Goal: Information Seeking & Learning: Learn about a topic

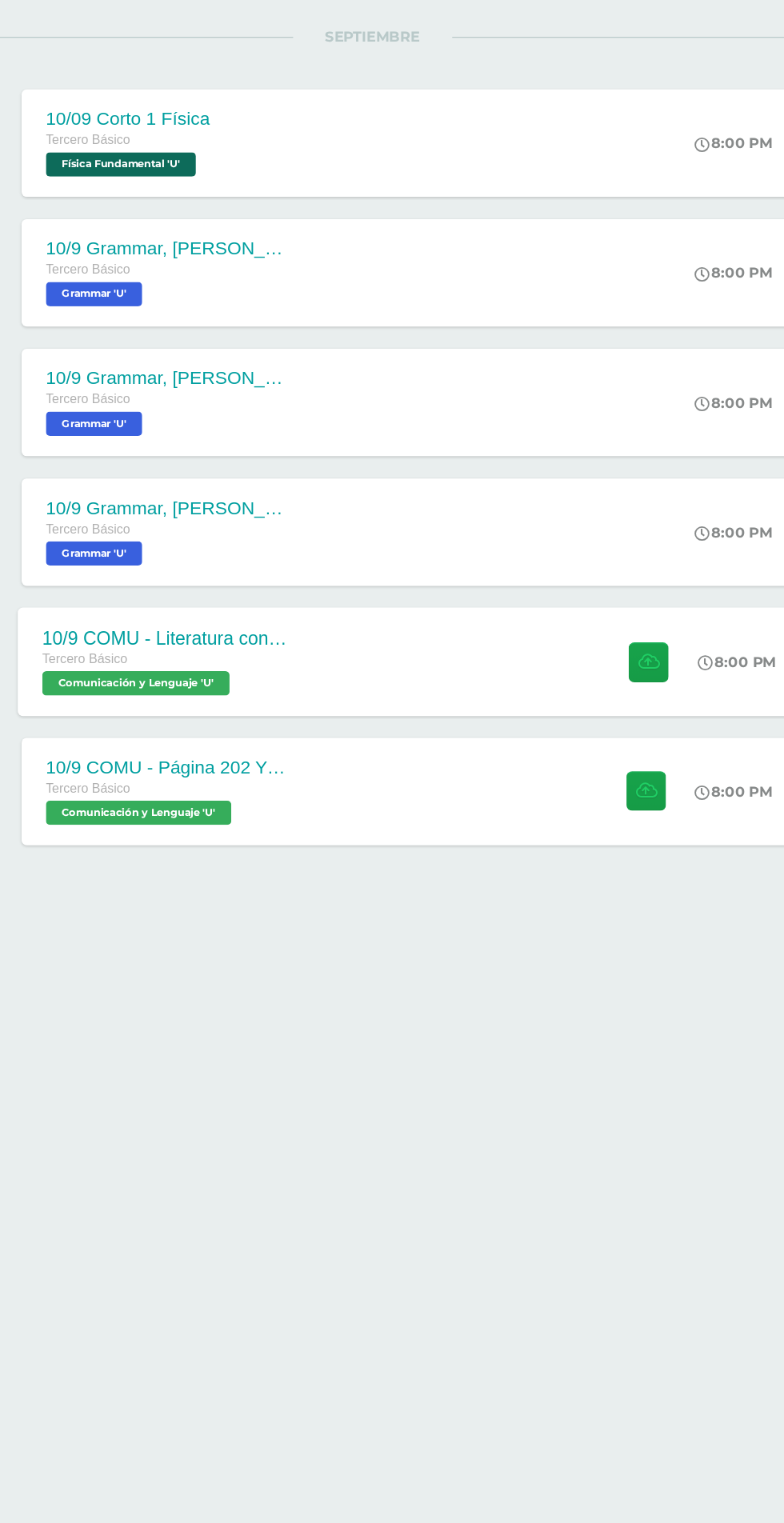
click at [373, 755] on div "10/9 COMU - Literatura contemporánea- Anotaciones en el cuaderno. Tercero Básic…" at bounding box center [421, 767] width 618 height 86
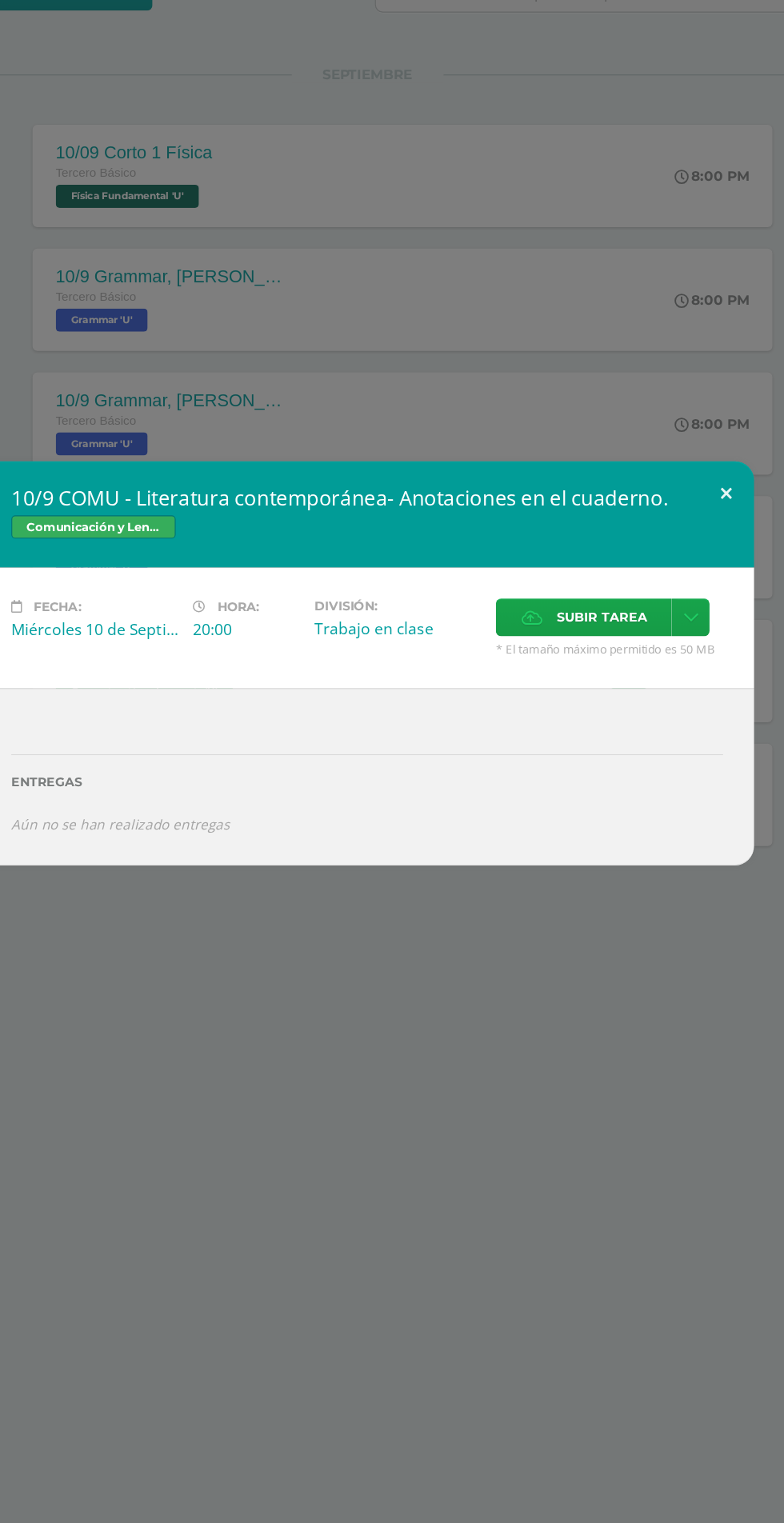
click at [689, 649] on button at bounding box center [689, 621] width 45 height 55
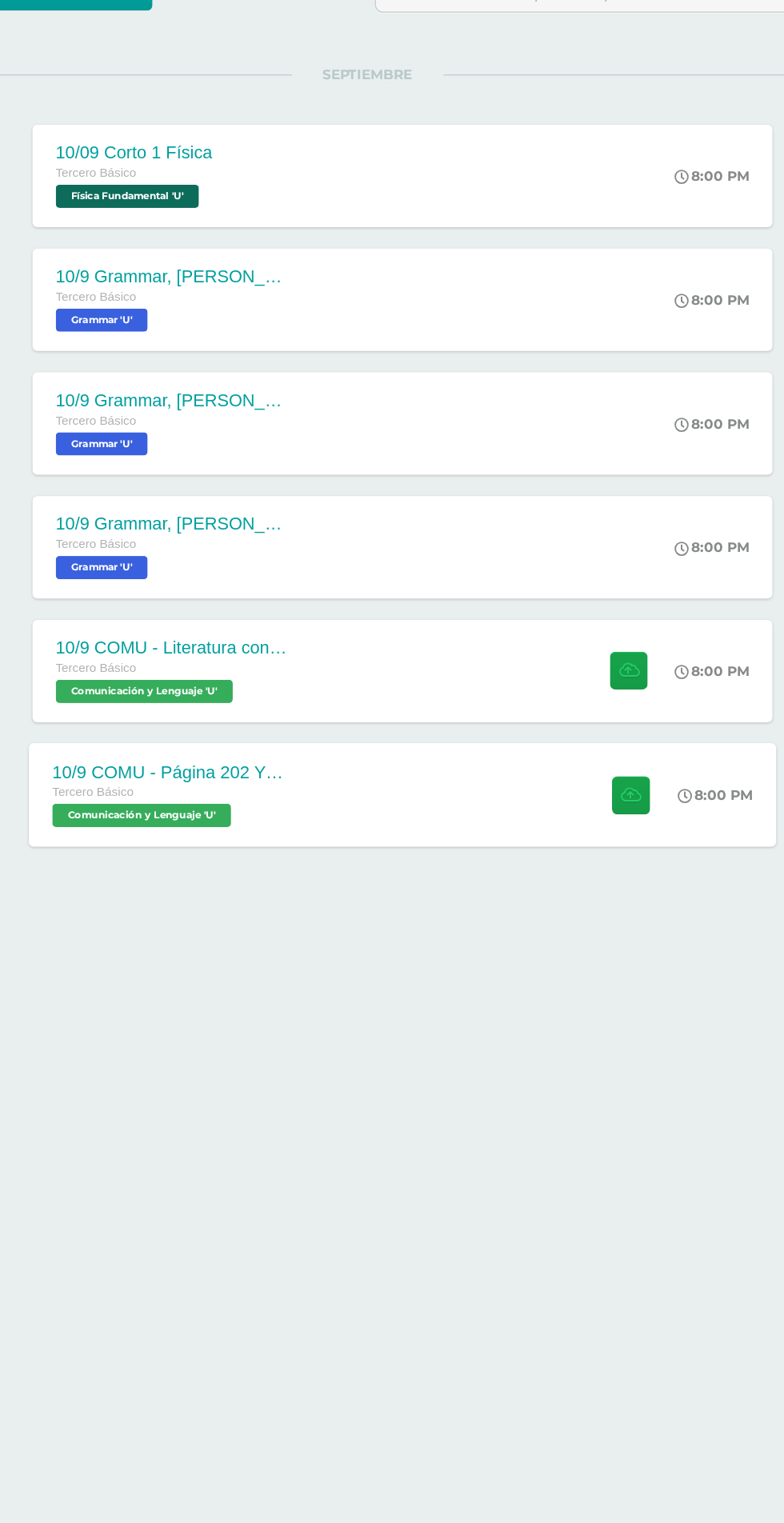
click at [498, 876] on div "10/9 COMU - Página 202 Y 203 Tercero Básico Comunicación y [GEOGRAPHIC_DATA] 'U…" at bounding box center [421, 870] width 618 height 86
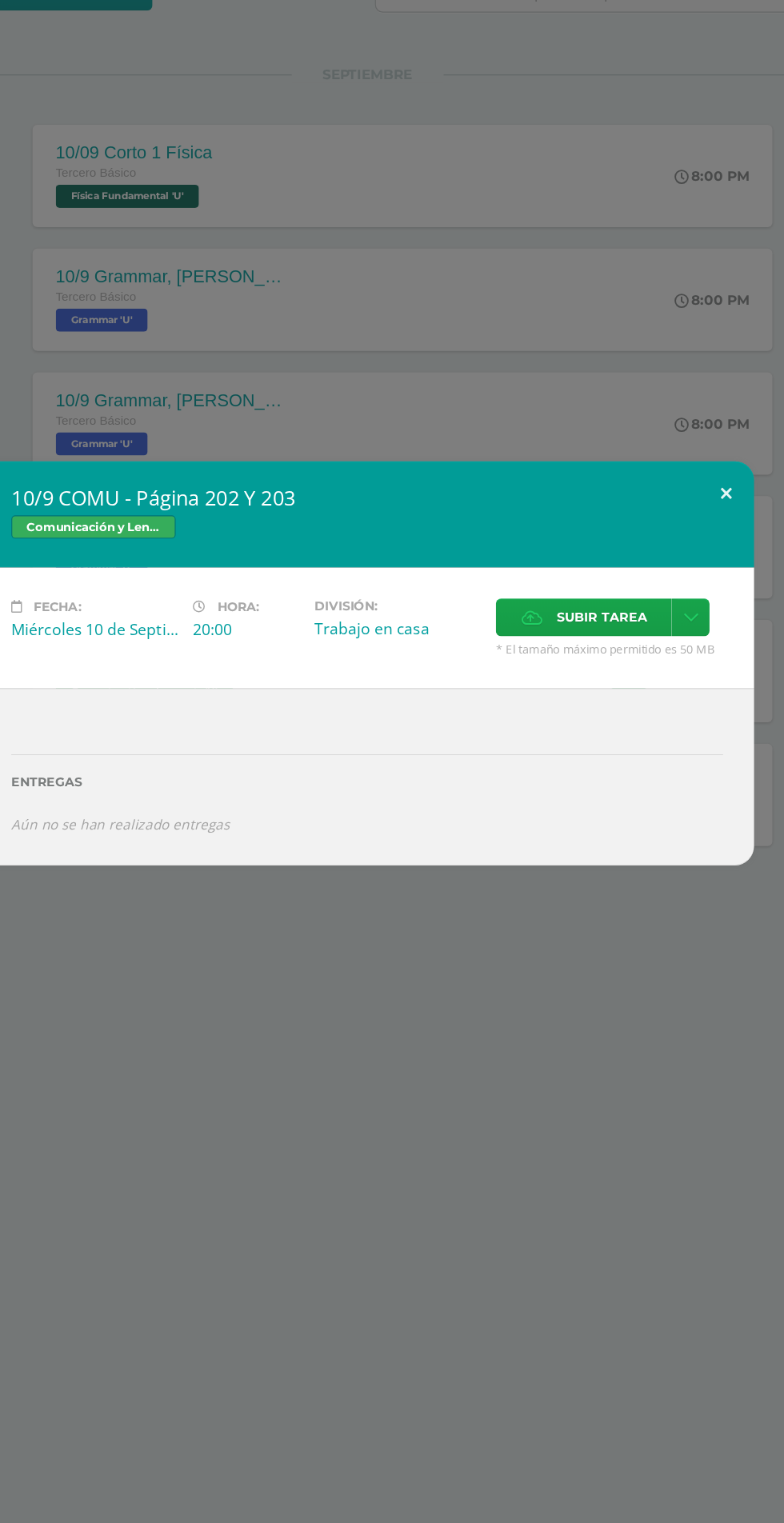
click at [706, 649] on button at bounding box center [689, 621] width 45 height 55
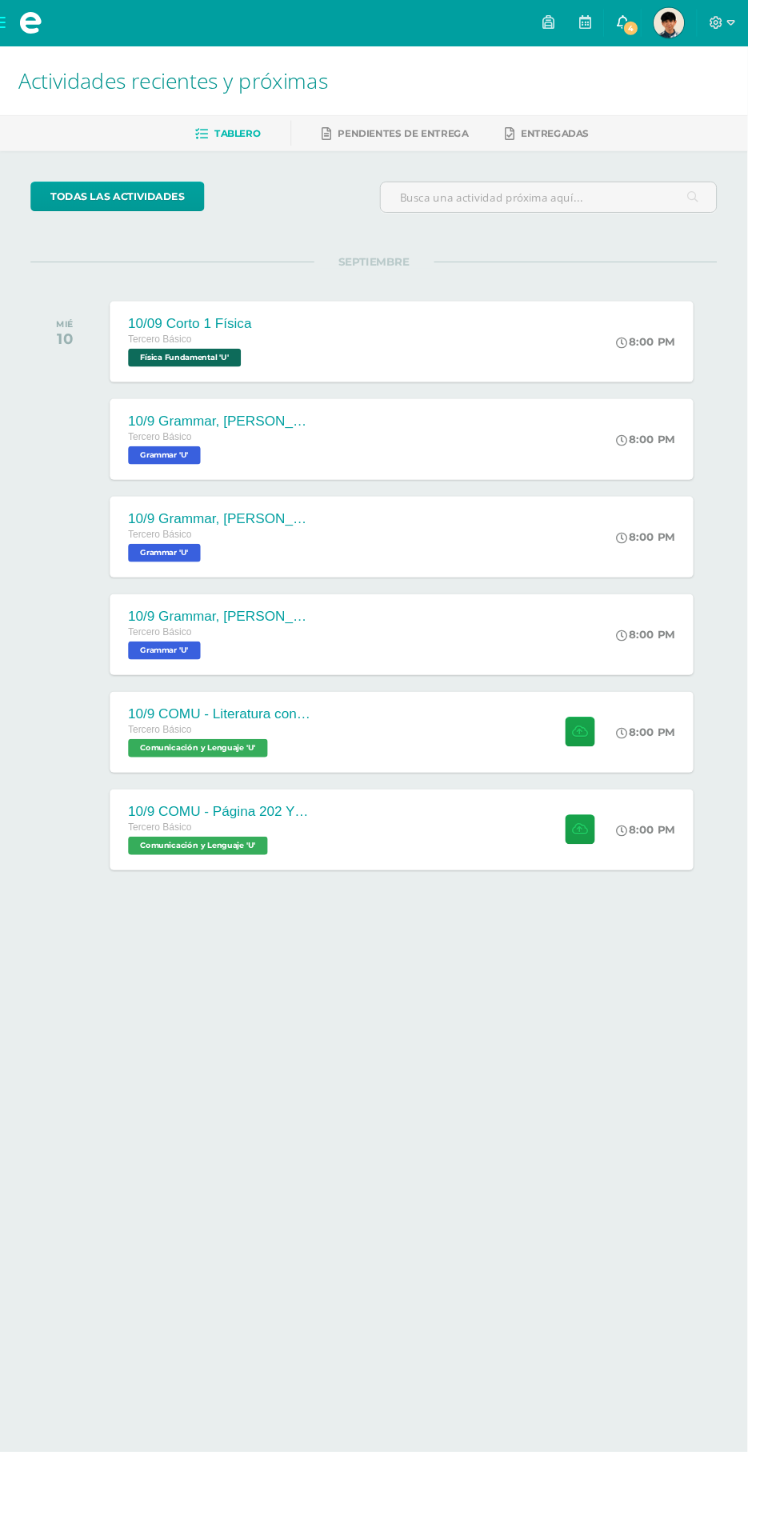
click at [659, 24] on icon at bounding box center [653, 23] width 13 height 14
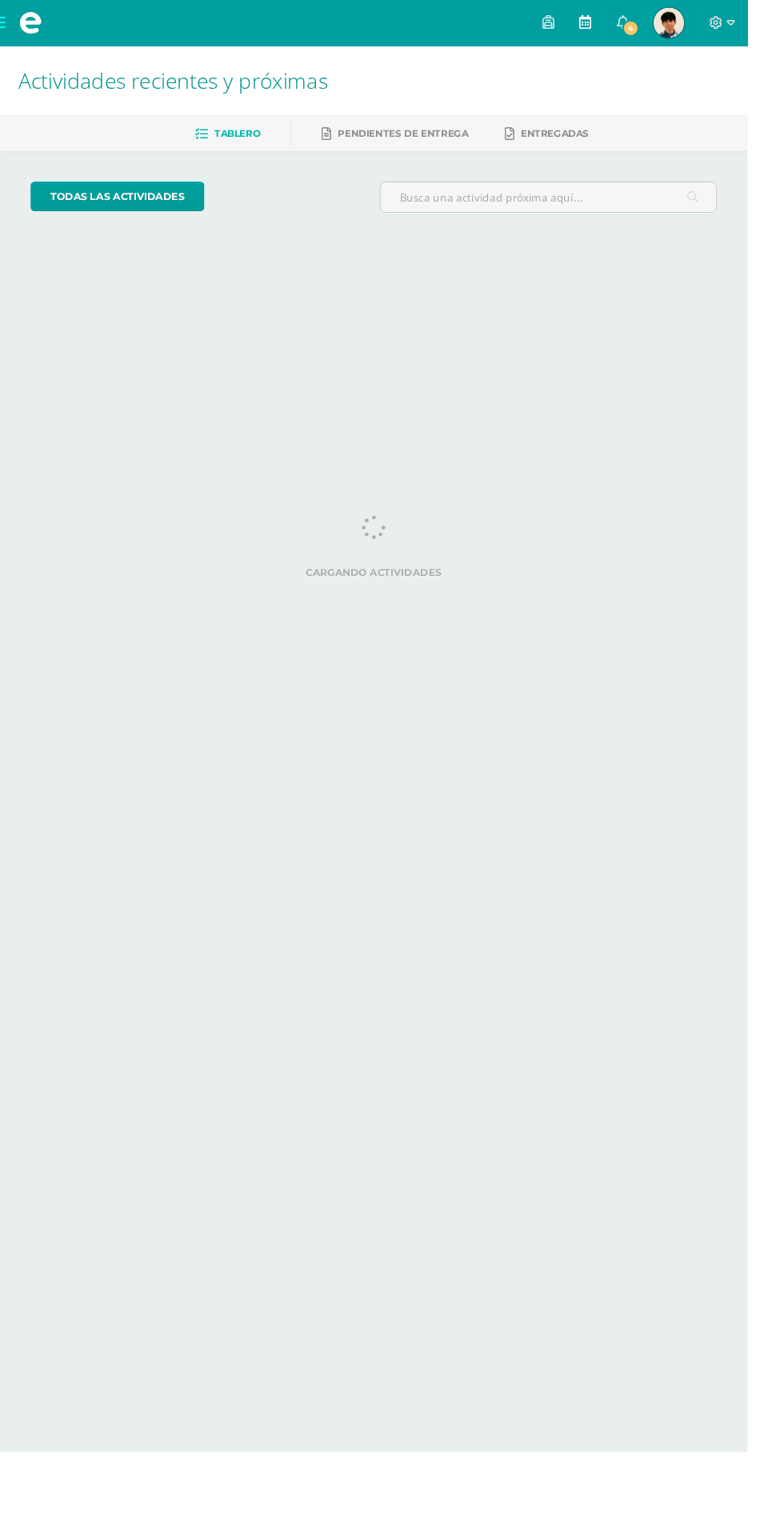
click at [632, 37] on link at bounding box center [613, 24] width 39 height 48
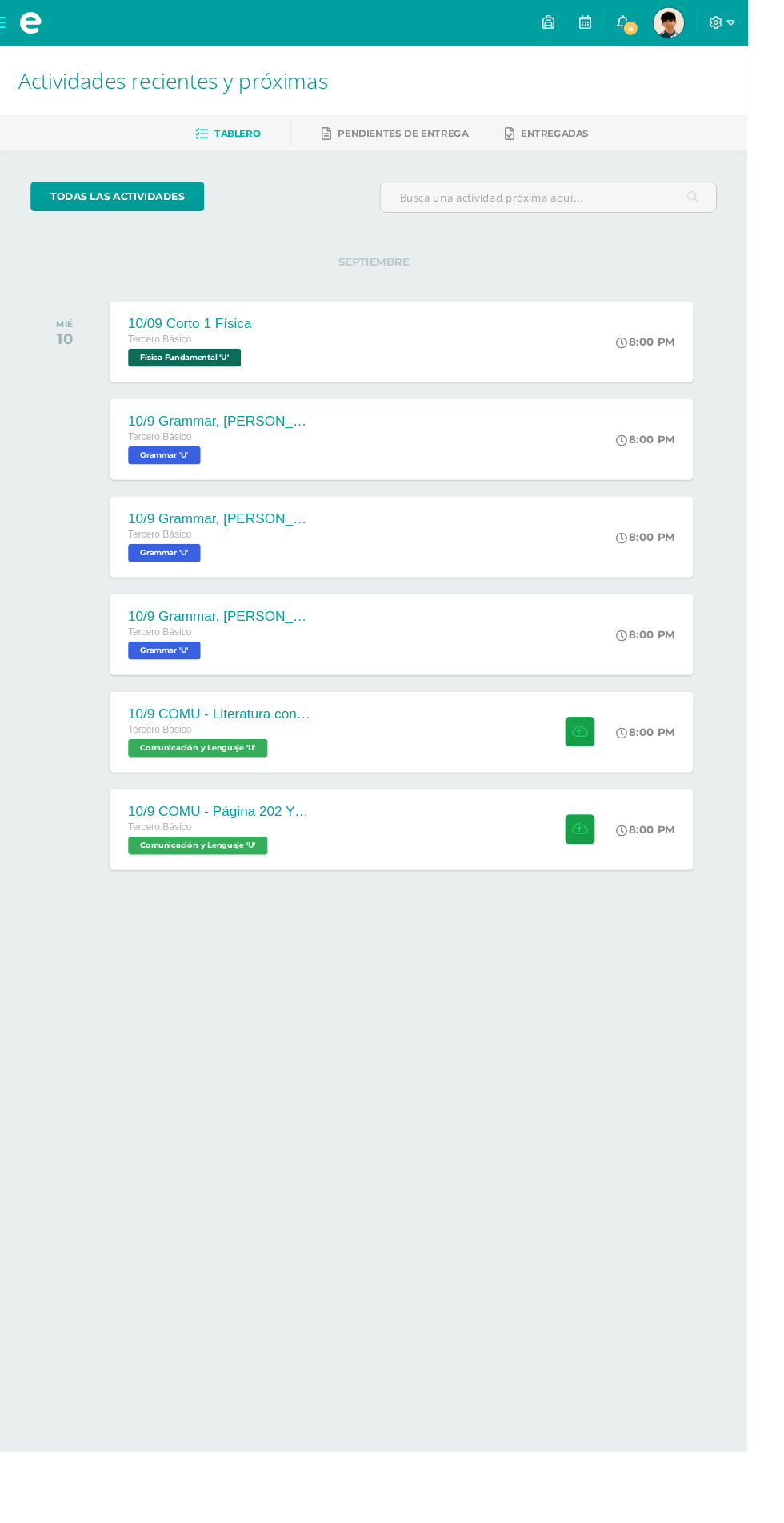
click at [672, 24] on link "4" at bounding box center [652, 24] width 39 height 48
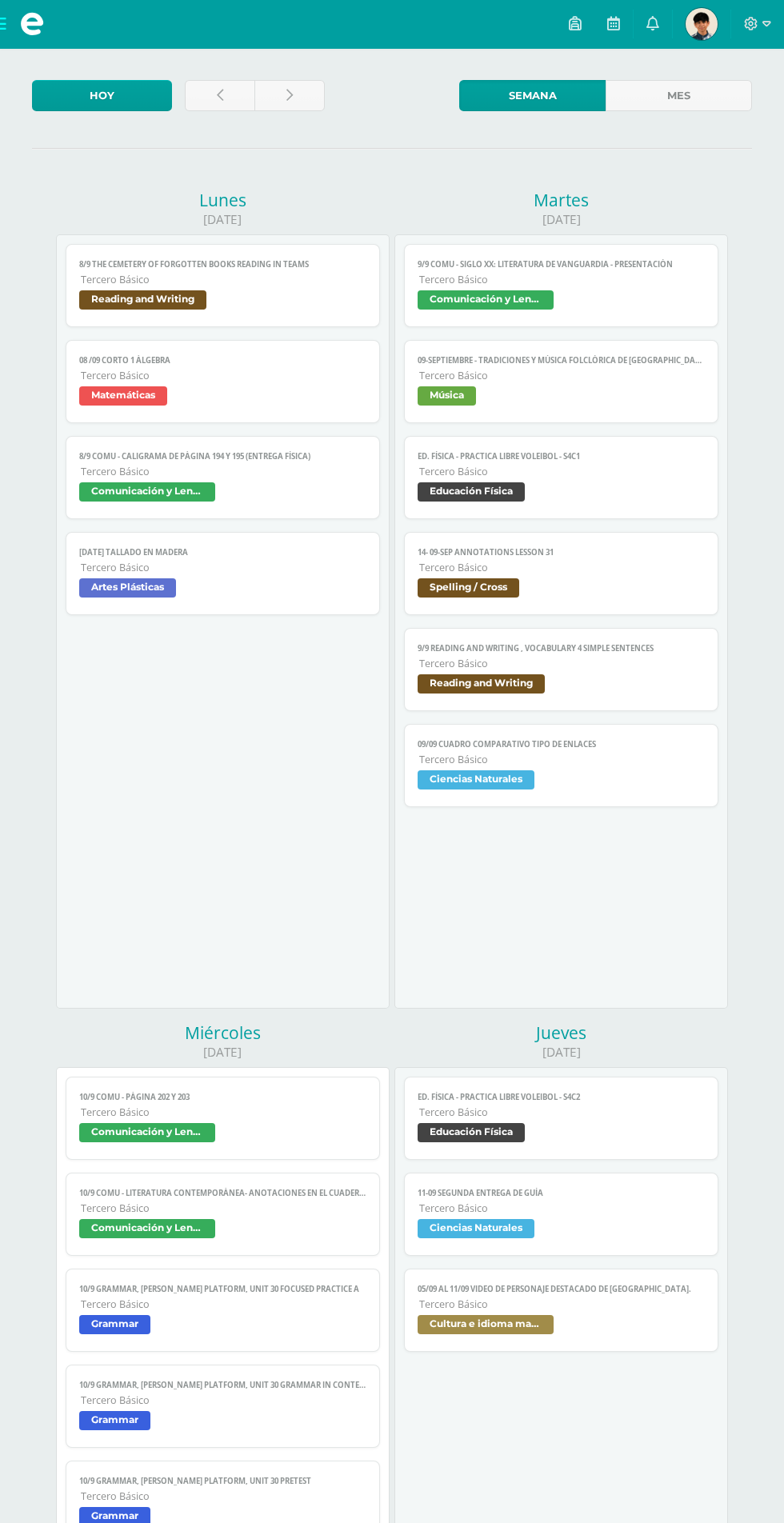
scroll to position [72, 0]
click at [645, 24] on link at bounding box center [652, 24] width 39 height 48
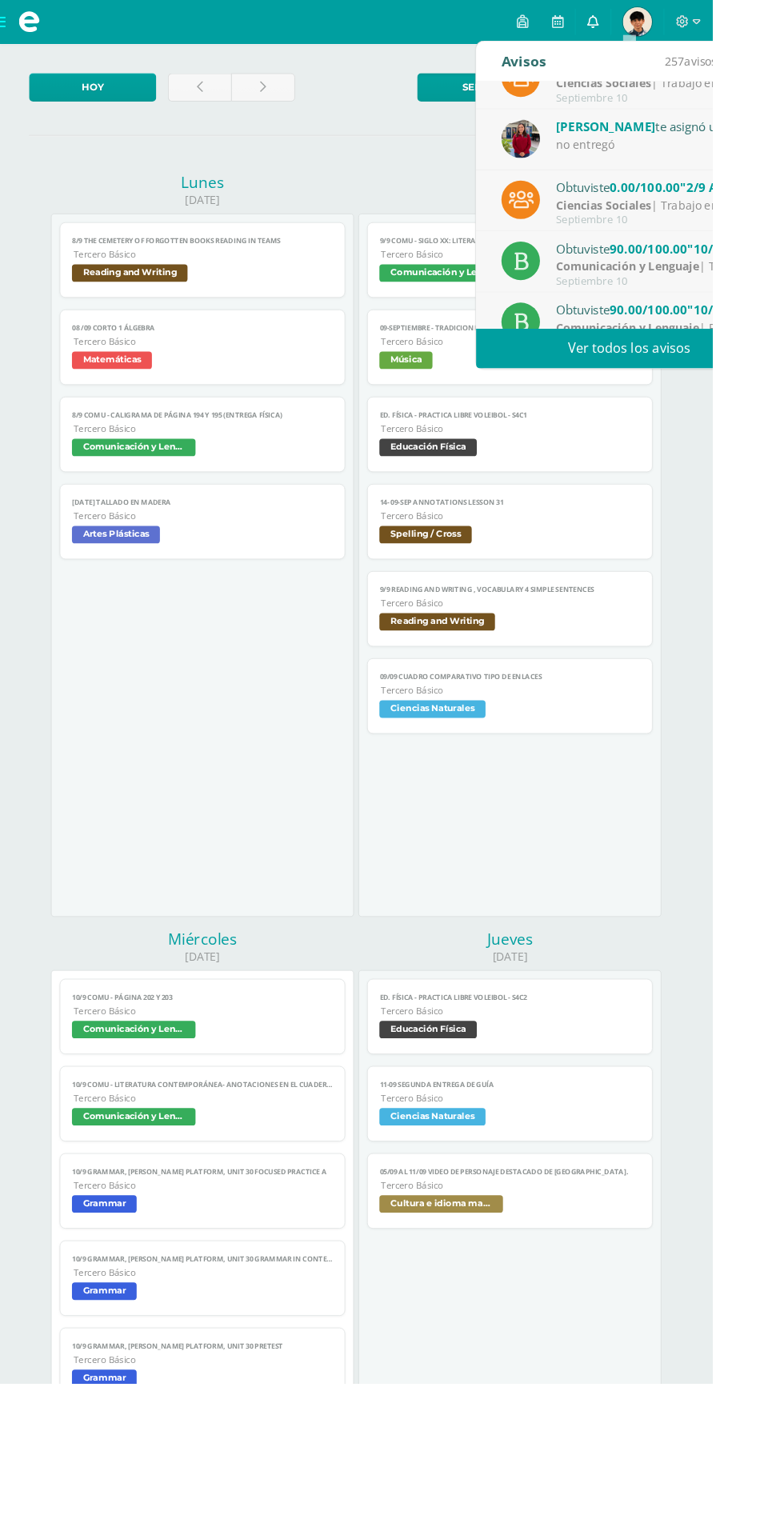
scroll to position [147, 0]
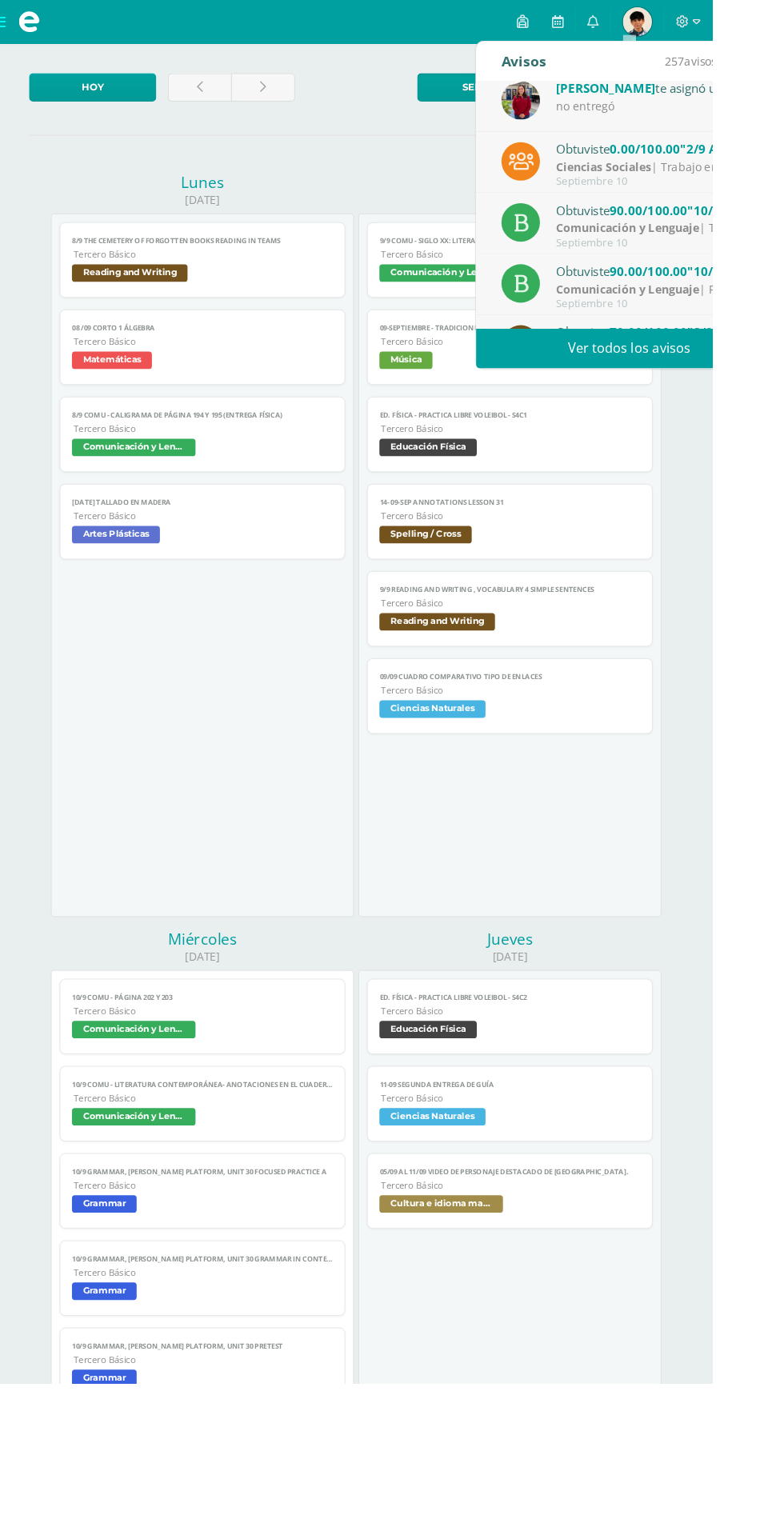
click at [716, 186] on div "Ciencias Sociales | Trabajo en casa" at bounding box center [723, 184] width 222 height 19
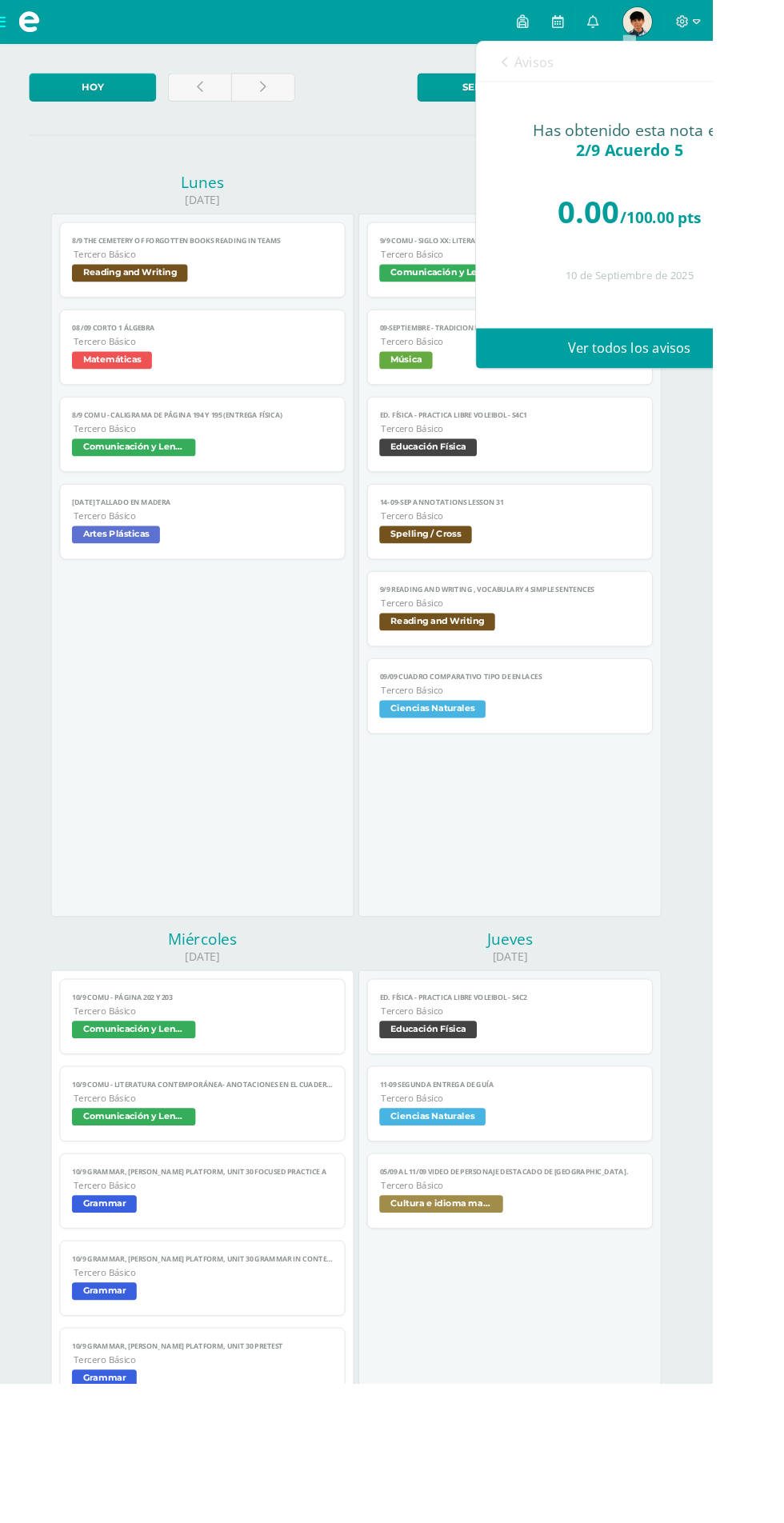
click at [585, 63] on span "Avisos" at bounding box center [588, 69] width 43 height 19
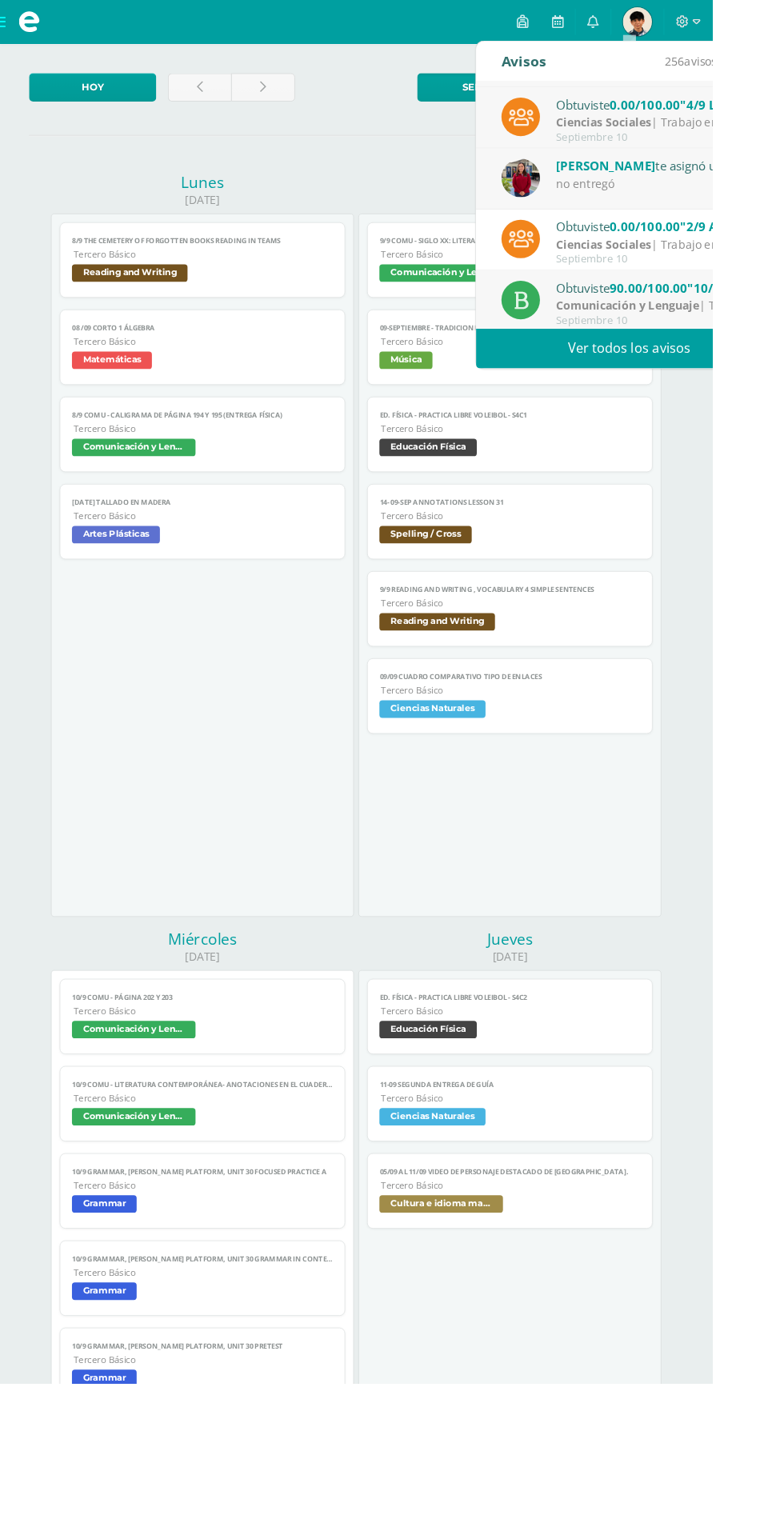
scroll to position [0, 0]
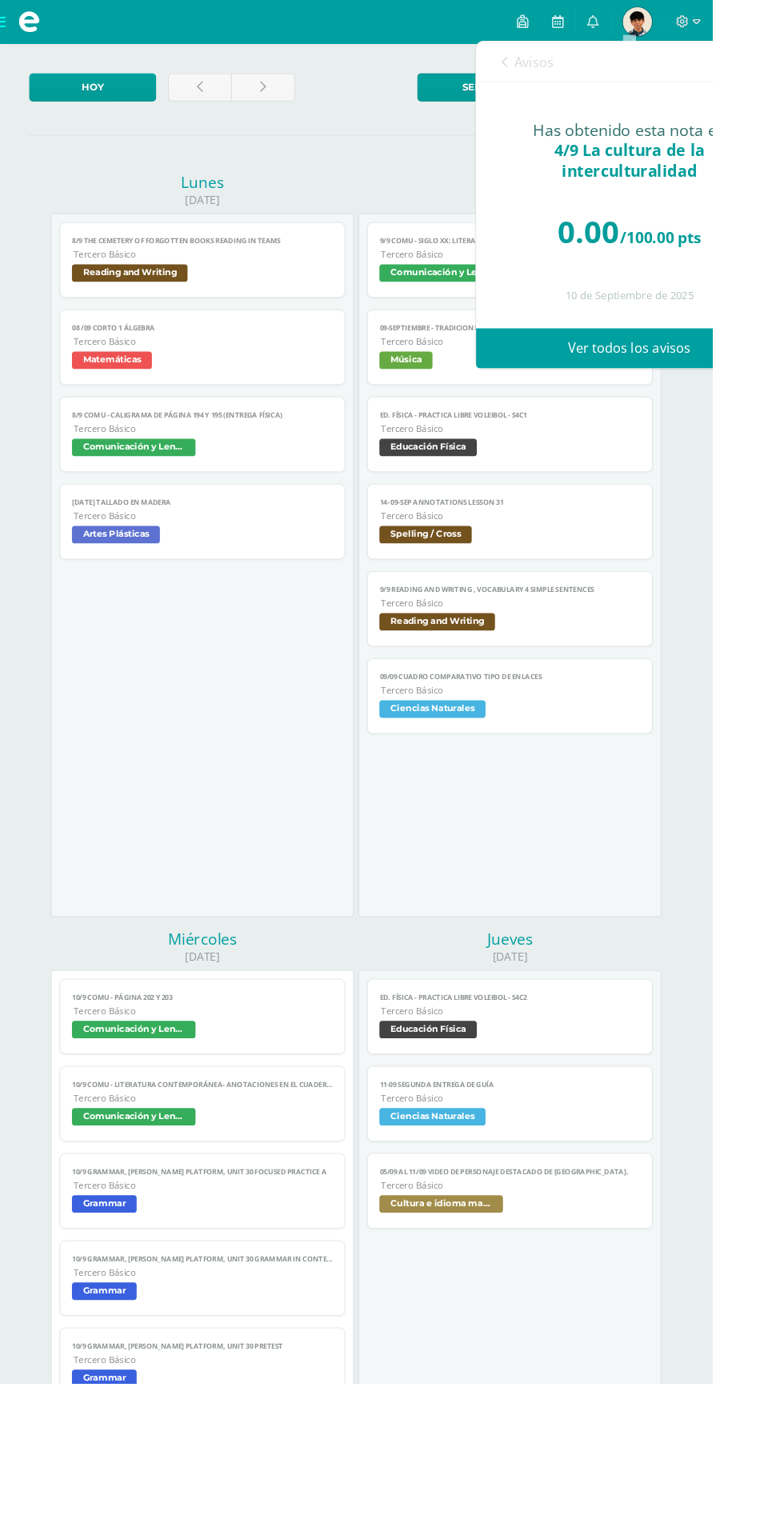
click at [554, 70] on icon at bounding box center [554, 69] width 7 height 13
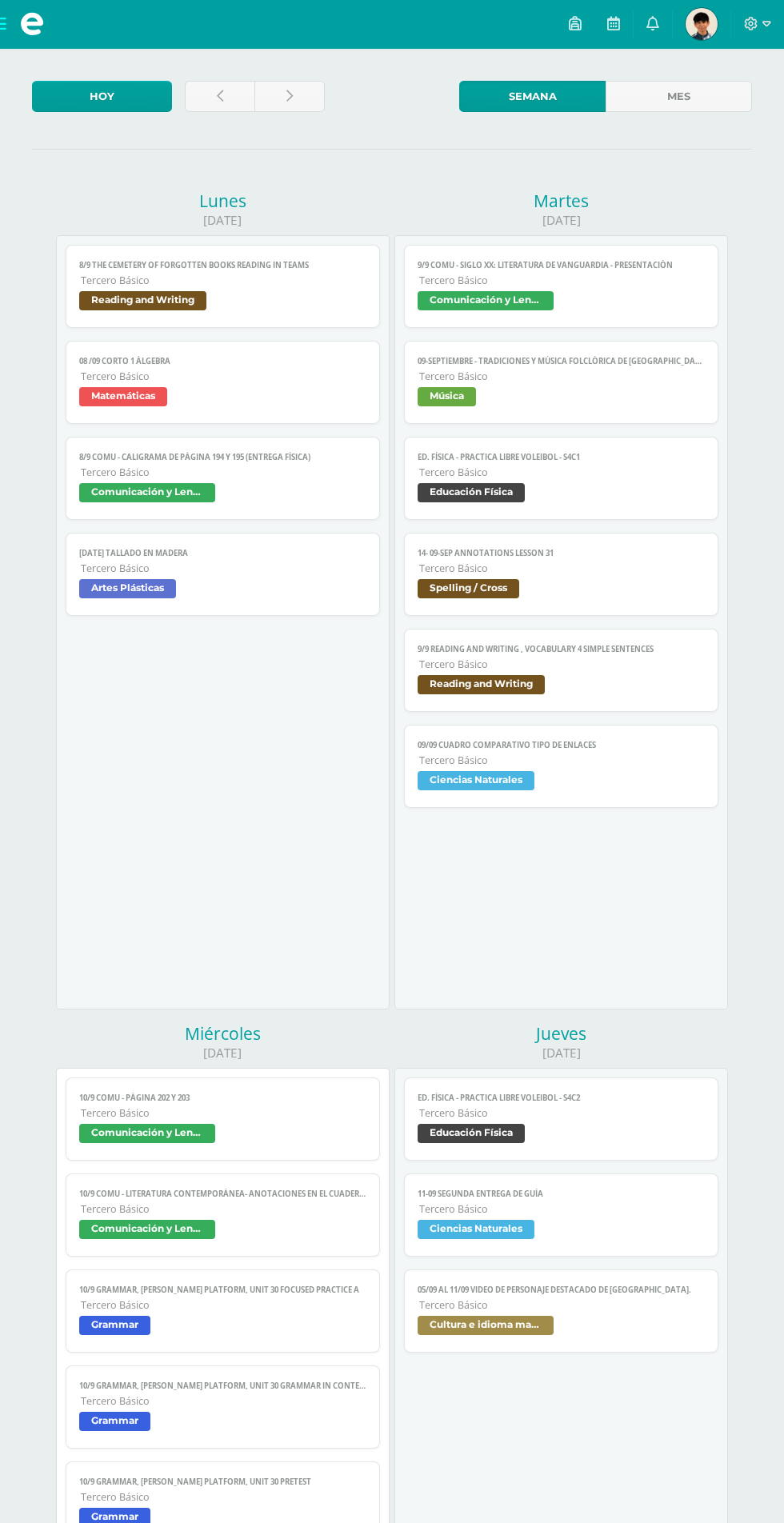
click at [730, 889] on div "Martes 09/09/2025 9/9 COMU - Siglo XX: Literatura de Vanguardia - presentación …" at bounding box center [560, 605] width 338 height 833
